Goal: Entertainment & Leisure: Consume media (video, audio)

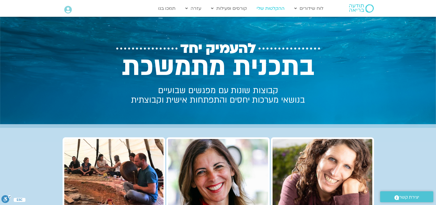
click at [272, 6] on link "ההקלטות שלי" at bounding box center [271, 8] width 34 height 11
click at [271, 7] on link "ההקלטות שלי" at bounding box center [271, 8] width 34 height 11
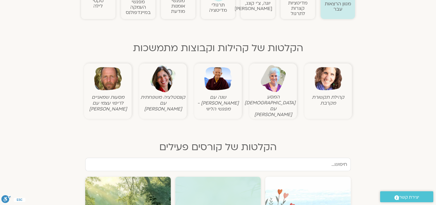
scroll to position [196, 0]
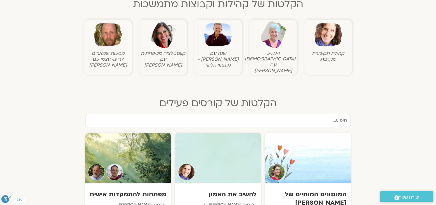
click at [342, 115] on input "text" at bounding box center [218, 120] width 266 height 13
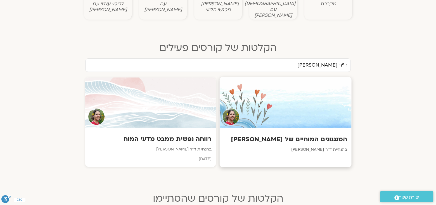
scroll to position [252, 0]
type input "ד"ר נועה אלבלדה"
click at [167, 134] on h3 "רווחה נפשית ממבט מדעי המוח" at bounding box center [150, 138] width 123 height 9
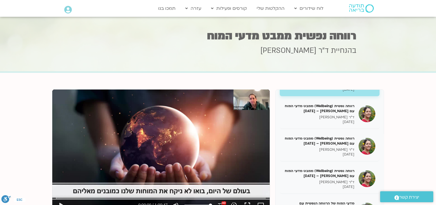
scroll to position [28, 0]
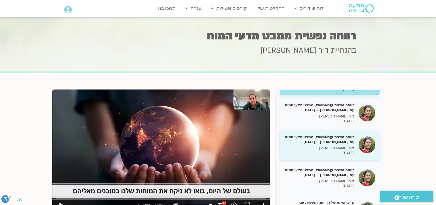
click at [334, 137] on h5 "רווחה נפשית (Wellbeing) ממבט מדעי המוח עם נועה אלבלדה – 14/02/25" at bounding box center [319, 139] width 70 height 10
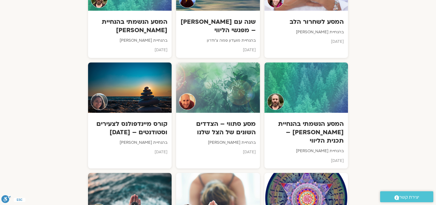
scroll to position [3354, 0]
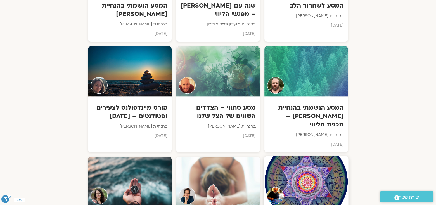
click at [306, 156] on div at bounding box center [306, 181] width 84 height 51
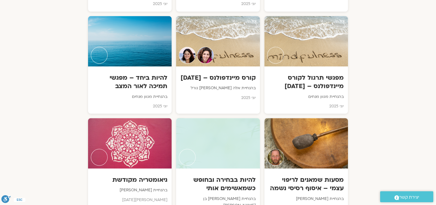
scroll to position [1258, 0]
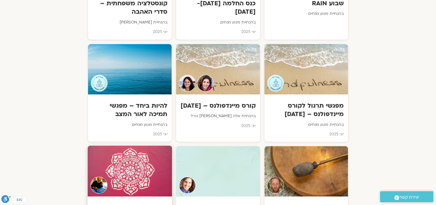
click at [131, 145] on div at bounding box center [130, 170] width 84 height 51
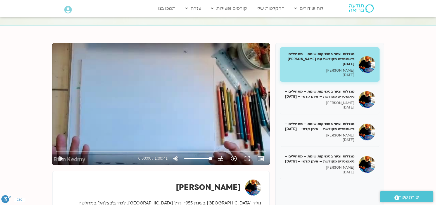
scroll to position [56, 0]
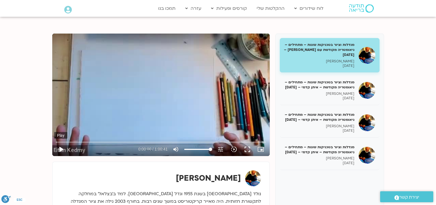
click at [62, 149] on button "play_arrow" at bounding box center [60, 149] width 13 height 13
click at [129, 141] on input "Seek" at bounding box center [161, 141] width 210 height 3
drag, startPoint x: 129, startPoint y: 143, endPoint x: 171, endPoint y: 132, distance: 44.0
click at [171, 140] on input "Seek" at bounding box center [161, 141] width 210 height 3
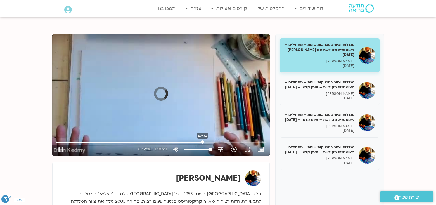
drag, startPoint x: 174, startPoint y: 142, endPoint x: 202, endPoint y: 138, distance: 28.5
click at [202, 140] on input "Seek" at bounding box center [161, 141] width 210 height 3
click at [216, 141] on input "Seek" at bounding box center [161, 141] width 210 height 3
click at [225, 142] on input "Seek" at bounding box center [161, 141] width 210 height 3
click at [236, 142] on input "Seek" at bounding box center [161, 141] width 210 height 3
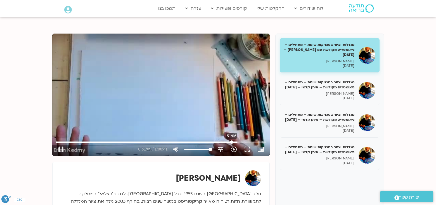
click at [231, 142] on input "Seek" at bounding box center [161, 141] width 210 height 3
click at [238, 142] on input "Seek" at bounding box center [161, 141] width 210 height 3
click at [236, 142] on input "Seek" at bounding box center [161, 141] width 210 height 3
click at [232, 143] on input "Seek" at bounding box center [161, 141] width 210 height 3
click at [234, 142] on input "Seek" at bounding box center [161, 141] width 210 height 3
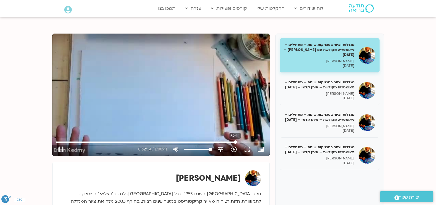
click at [235, 143] on input "Seek" at bounding box center [161, 141] width 210 height 3
click at [238, 142] on input "Seek" at bounding box center [161, 141] width 210 height 3
click at [242, 143] on input "Seek" at bounding box center [161, 141] width 210 height 3
click at [246, 141] on input "Seek" at bounding box center [161, 141] width 210 height 3
click at [250, 142] on input "Seek" at bounding box center [161, 141] width 210 height 3
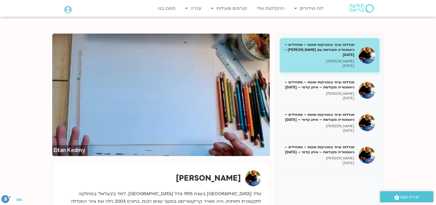
click at [254, 143] on button "fullscreen" at bounding box center [247, 149] width 13 height 13
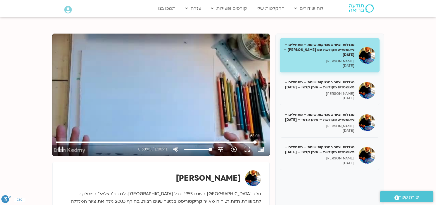
click at [255, 143] on input "Seek" at bounding box center [161, 141] width 210 height 3
click at [258, 143] on input "Seek" at bounding box center [161, 141] width 210 height 3
click at [262, 142] on input "Seek" at bounding box center [161, 141] width 210 height 3
click at [264, 142] on input "Seek" at bounding box center [161, 141] width 210 height 3
type input "3641.72"
